Goal: Task Accomplishment & Management: Manage account settings

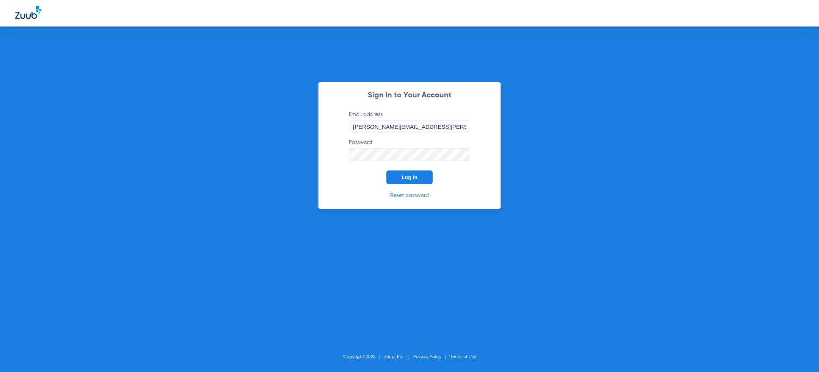
click at [310, 67] on div "Sign In to Your Account Email address [PERSON_NAME][EMAIL_ADDRESS][PERSON_NAME]…" at bounding box center [409, 186] width 819 height 372
click at [406, 179] on span "Log In" at bounding box center [409, 177] width 16 height 6
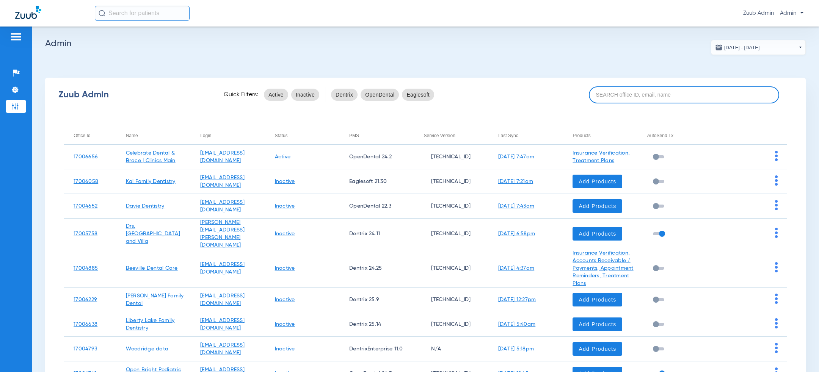
click at [642, 97] on input at bounding box center [684, 94] width 190 height 17
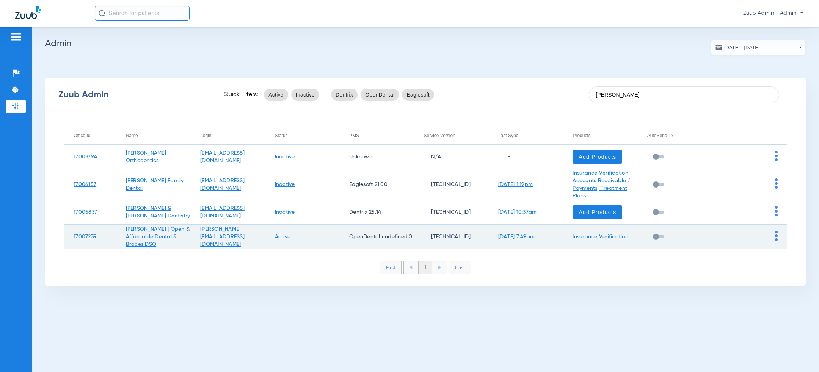
type input "[PERSON_NAME]"
click at [773, 235] on td at bounding box center [749, 237] width 75 height 25
click at [774, 235] on td at bounding box center [749, 237] width 75 height 25
click at [775, 235] on img at bounding box center [776, 236] width 3 height 10
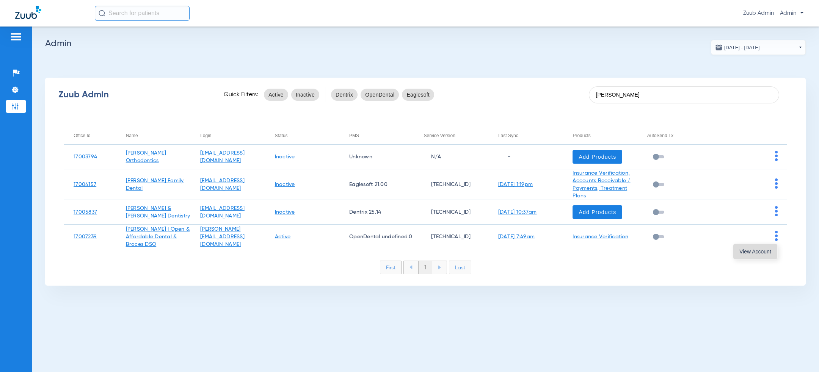
click at [763, 251] on span "View Account" at bounding box center [755, 251] width 32 height 5
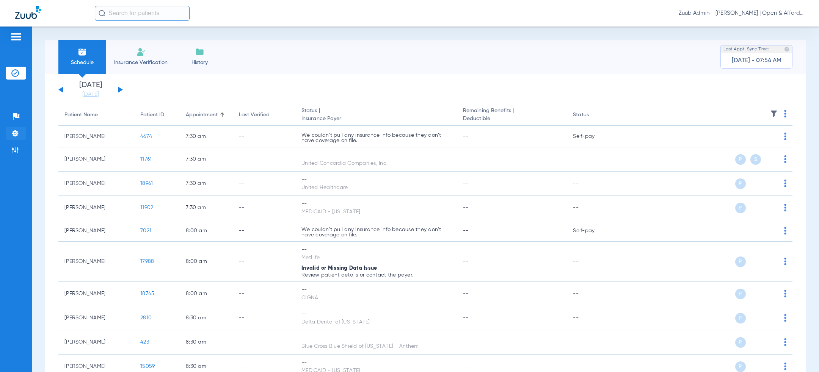
click at [20, 136] on li "Settings" at bounding box center [16, 133] width 20 height 13
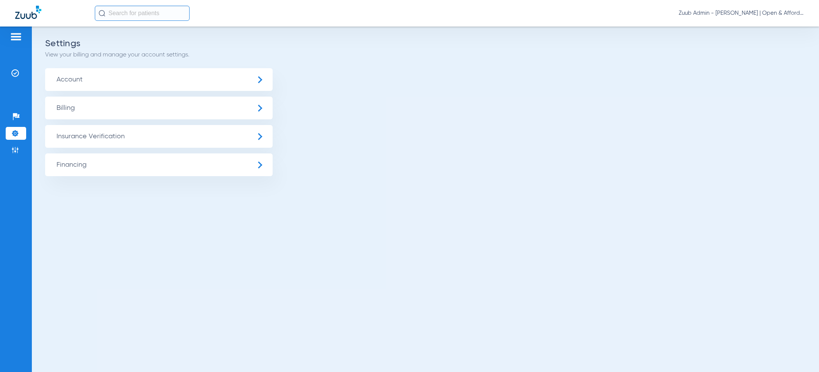
click at [152, 78] on span "Account" at bounding box center [158, 79] width 227 height 23
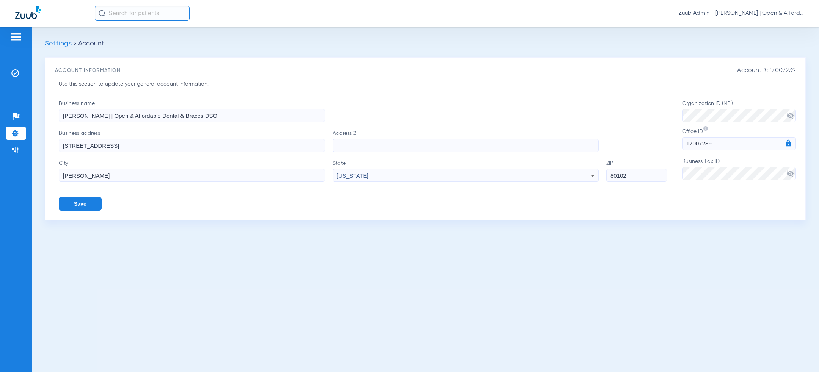
click at [785, 71] on span "Account #: 17007239" at bounding box center [766, 70] width 59 height 7
copy span "17007239"
click at [738, 13] on span "Zuub Admin - [PERSON_NAME] | Open & Affordable Dental & Braces DSO" at bounding box center [740, 13] width 125 height 8
click at [766, 24] on button "Log out" at bounding box center [782, 26] width 42 height 15
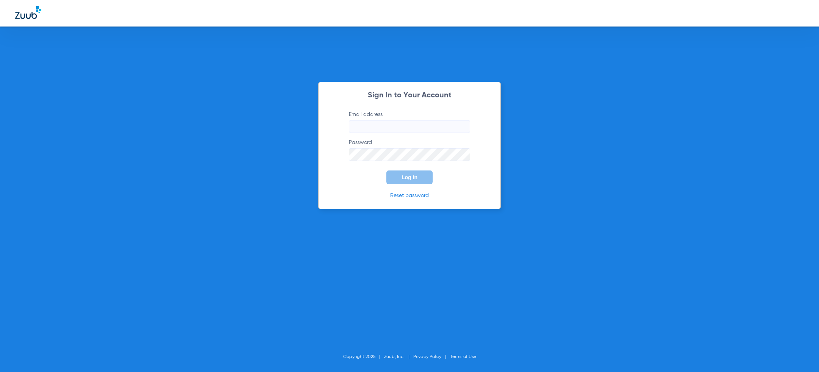
type input "[PERSON_NAME][EMAIL_ADDRESS][PERSON_NAME][DOMAIN_NAME]"
click at [336, 182] on div "Sign In to Your Account Email address [PERSON_NAME][EMAIL_ADDRESS][PERSON_NAME]…" at bounding box center [409, 145] width 183 height 127
click at [403, 179] on span "Log In" at bounding box center [409, 177] width 16 height 6
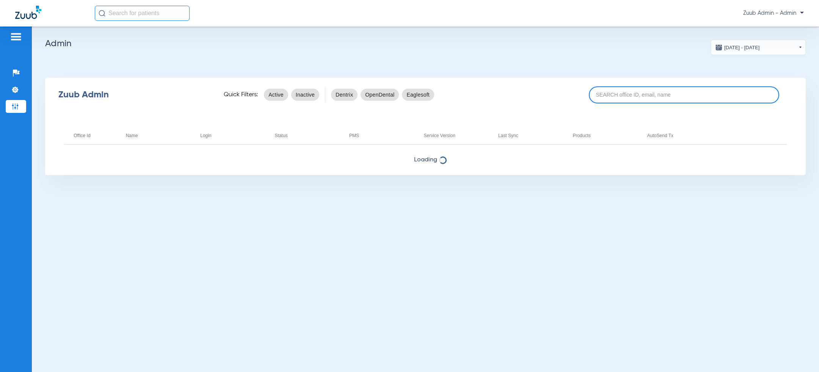
click at [612, 94] on input at bounding box center [684, 94] width 190 height 17
paste input "17007238"
type input "17007238"
